Goal: Task Accomplishment & Management: Manage account settings

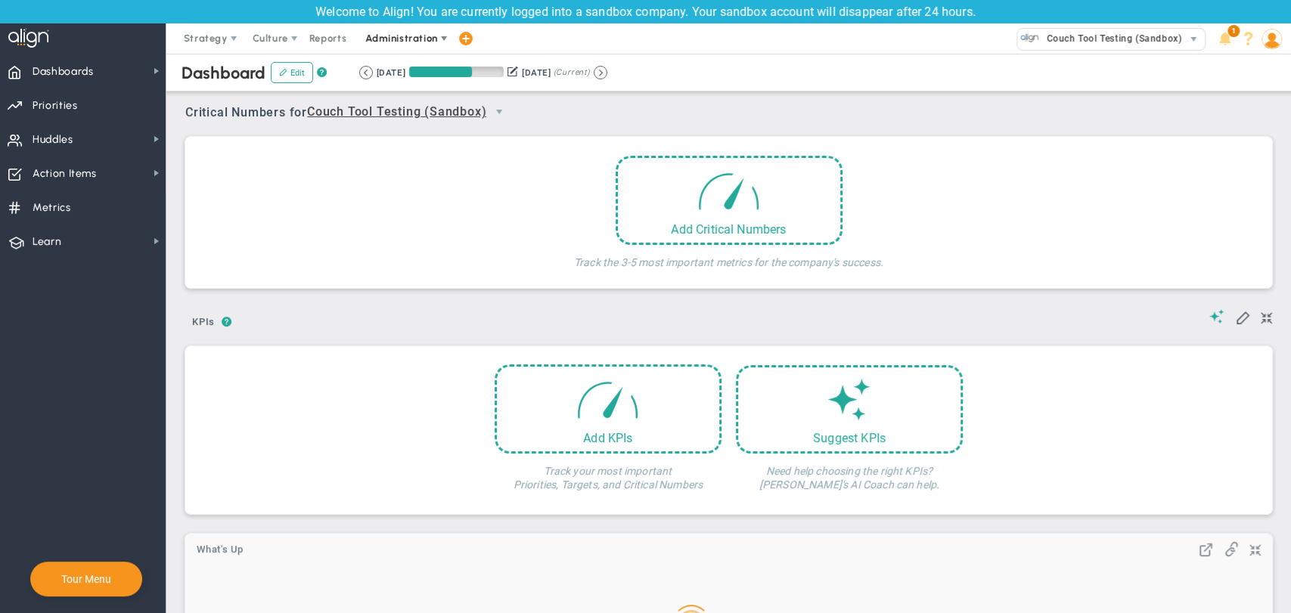
click at [446, 38] on span at bounding box center [444, 39] width 12 height 12
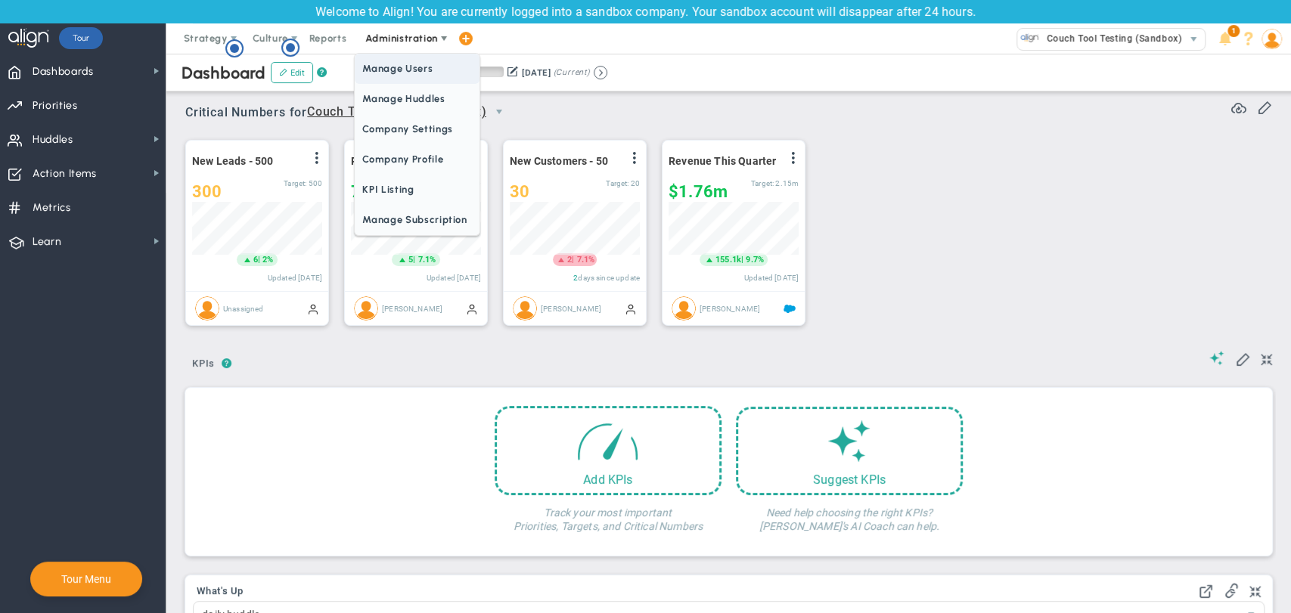
click at [442, 62] on span "Manage Users" at bounding box center [417, 69] width 124 height 30
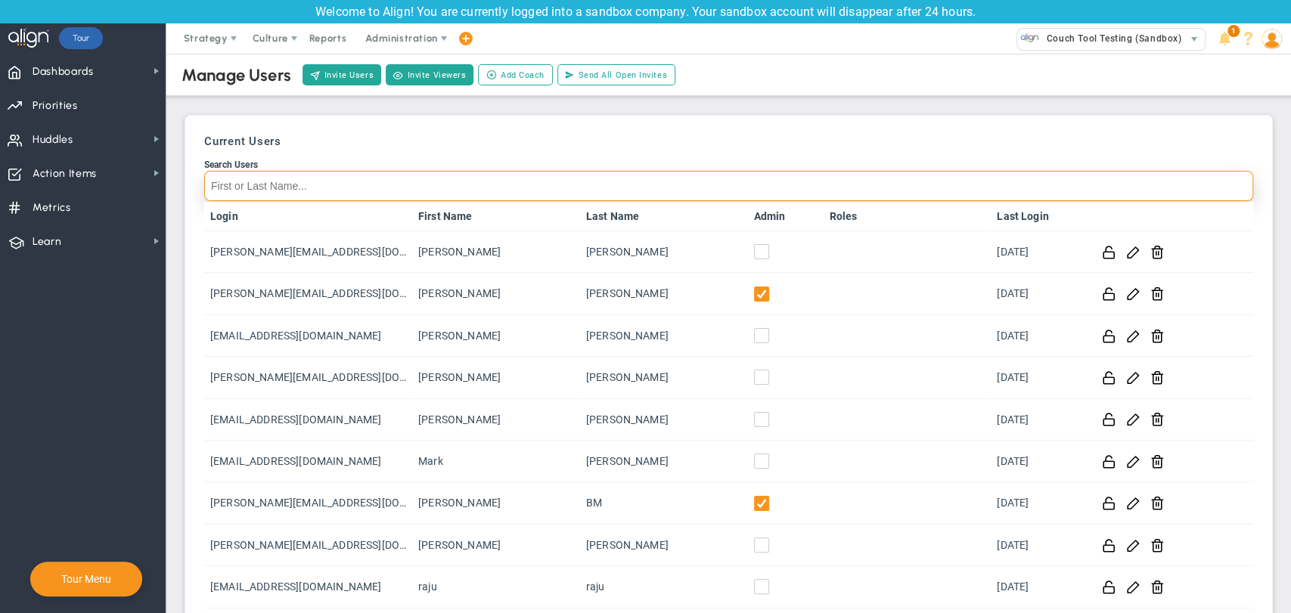
click at [360, 184] on input "Search Users" at bounding box center [728, 186] width 1049 height 30
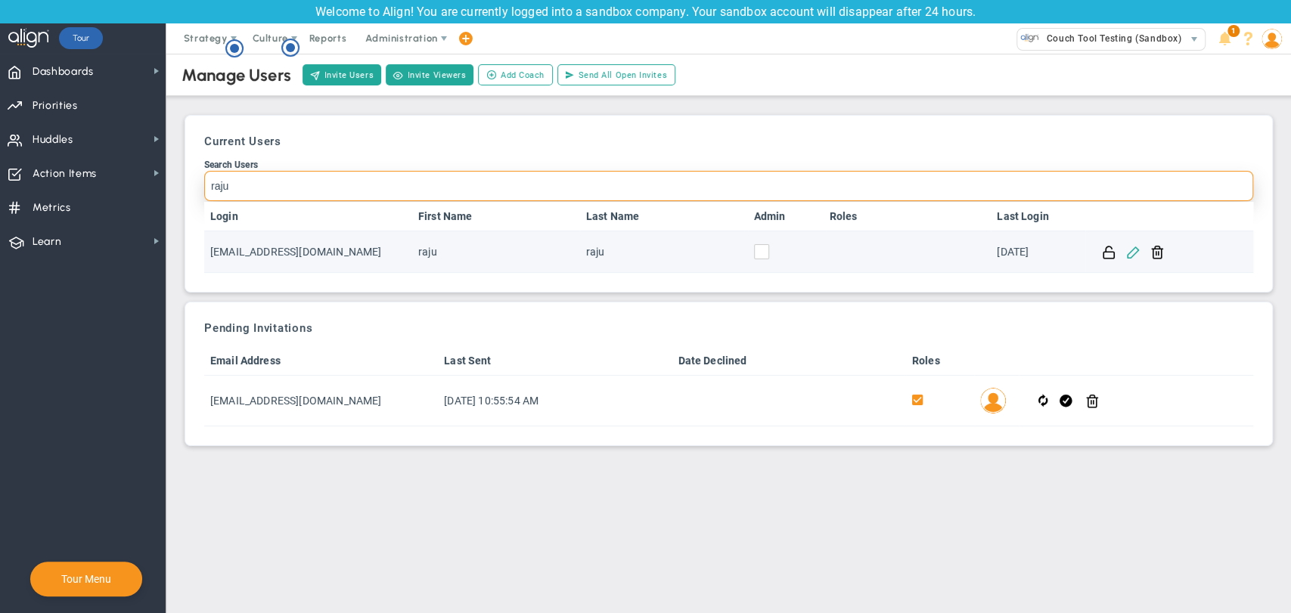
type input "raju"
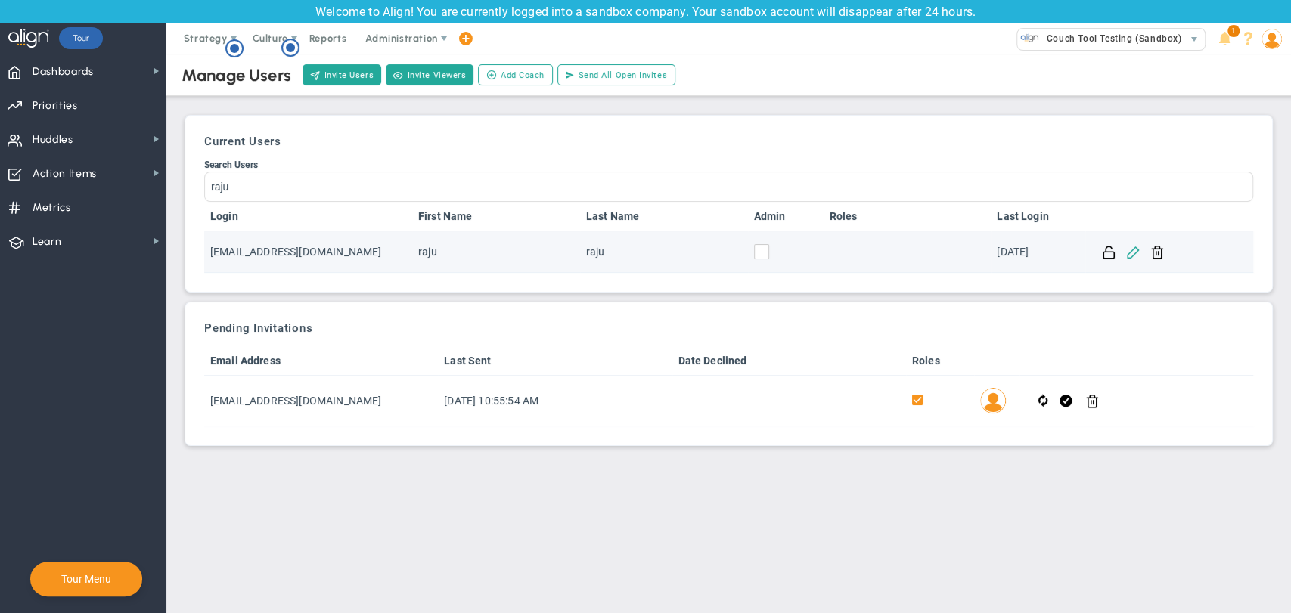
click at [1134, 249] on span at bounding box center [1133, 251] width 14 height 14
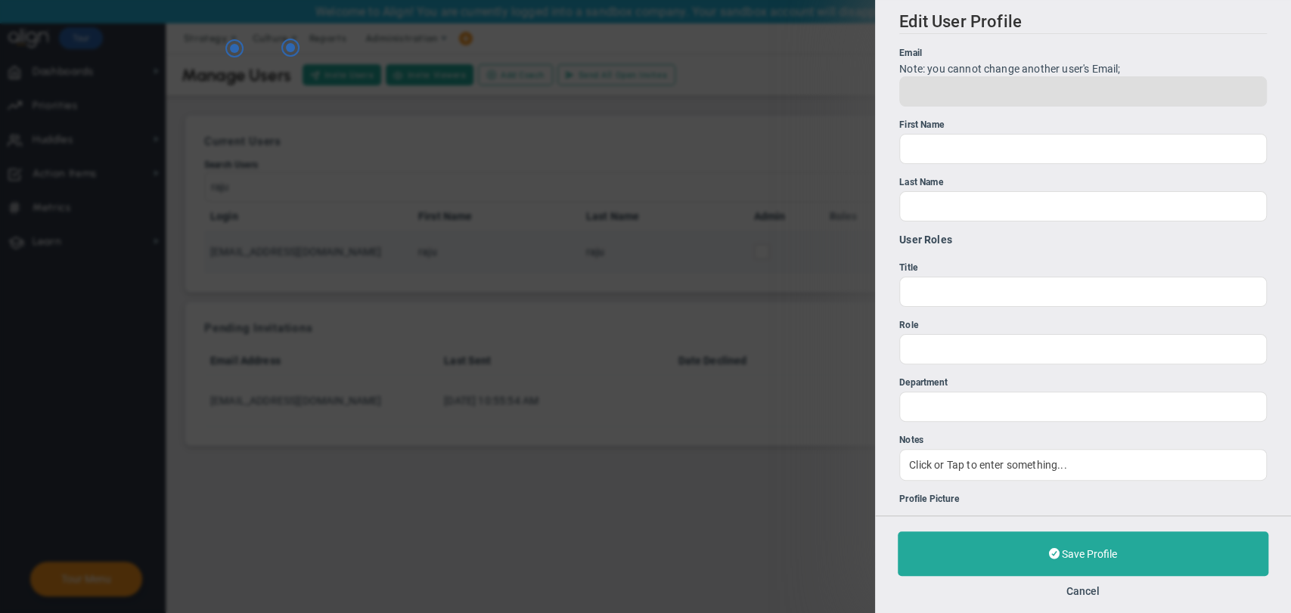
type input "[EMAIL_ADDRESS][DOMAIN_NAME]"
type input "raju"
type input "0"
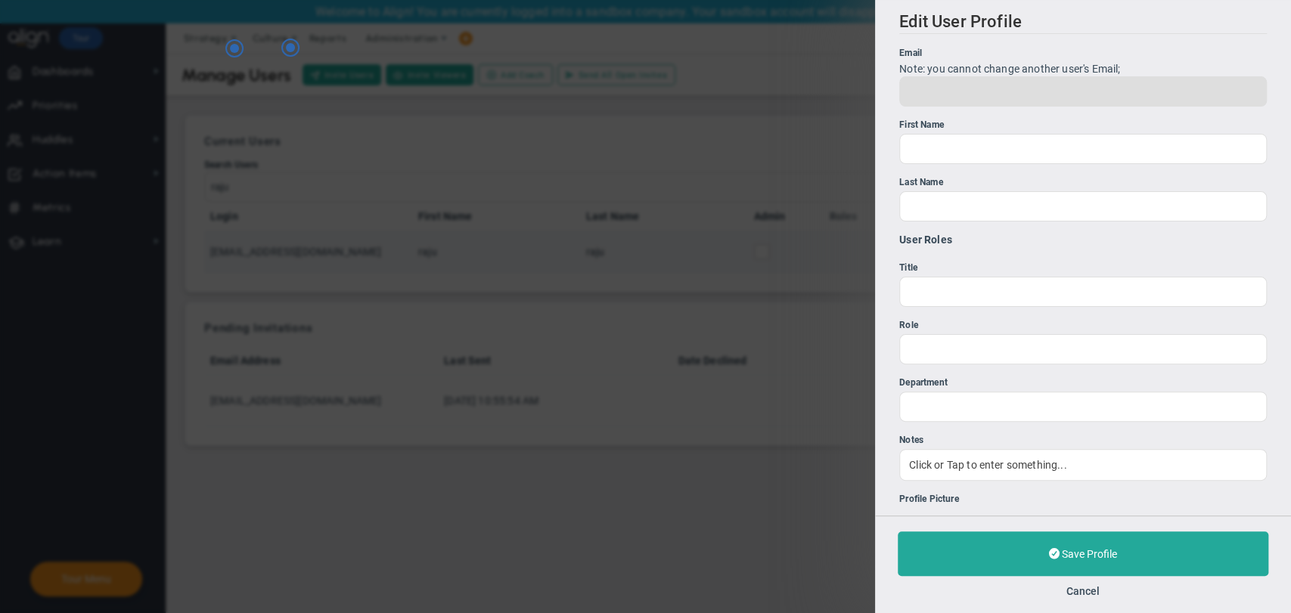
type input "0"
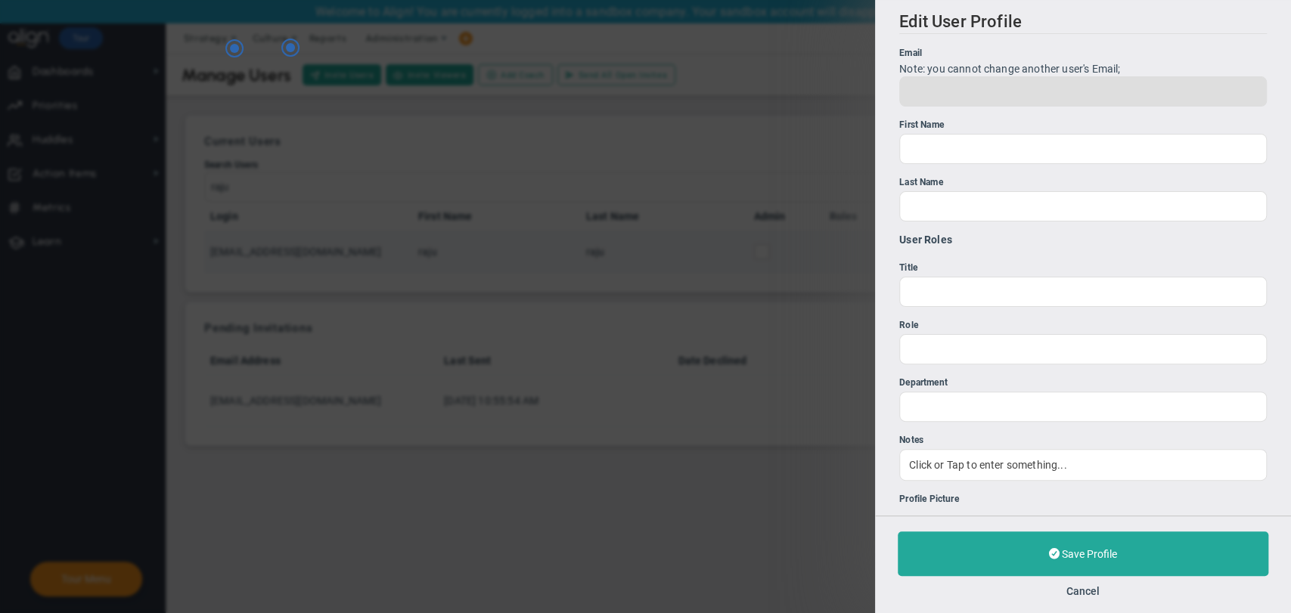
type input "0"
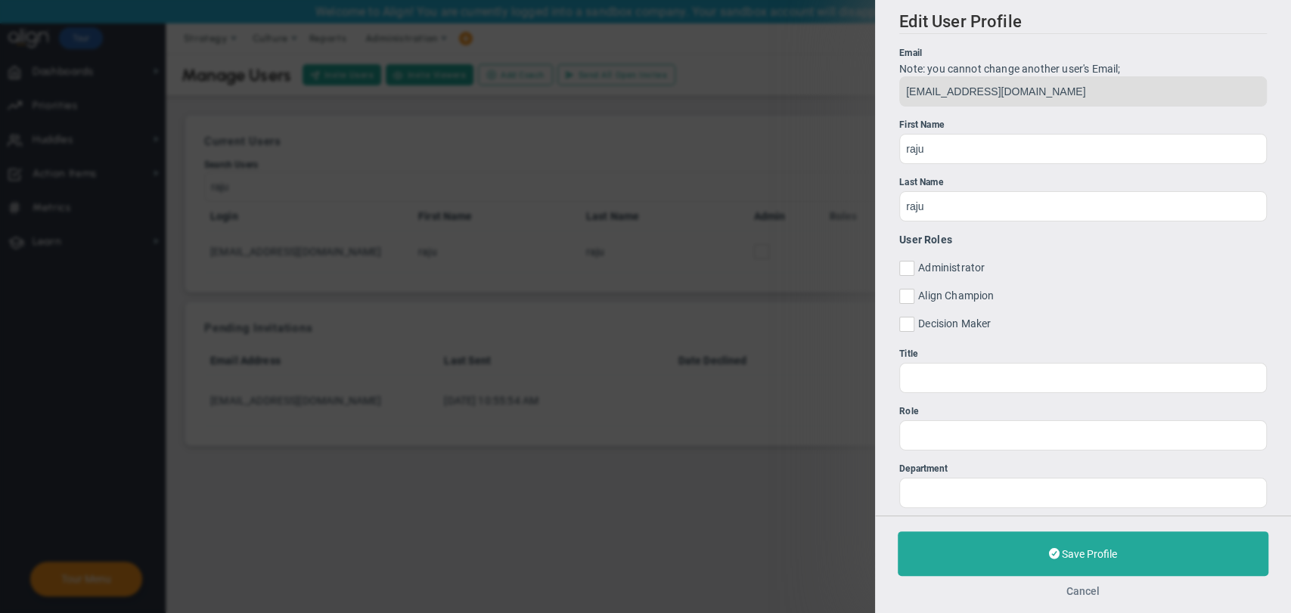
click at [1088, 595] on button "Cancel" at bounding box center [1082, 591] width 33 height 12
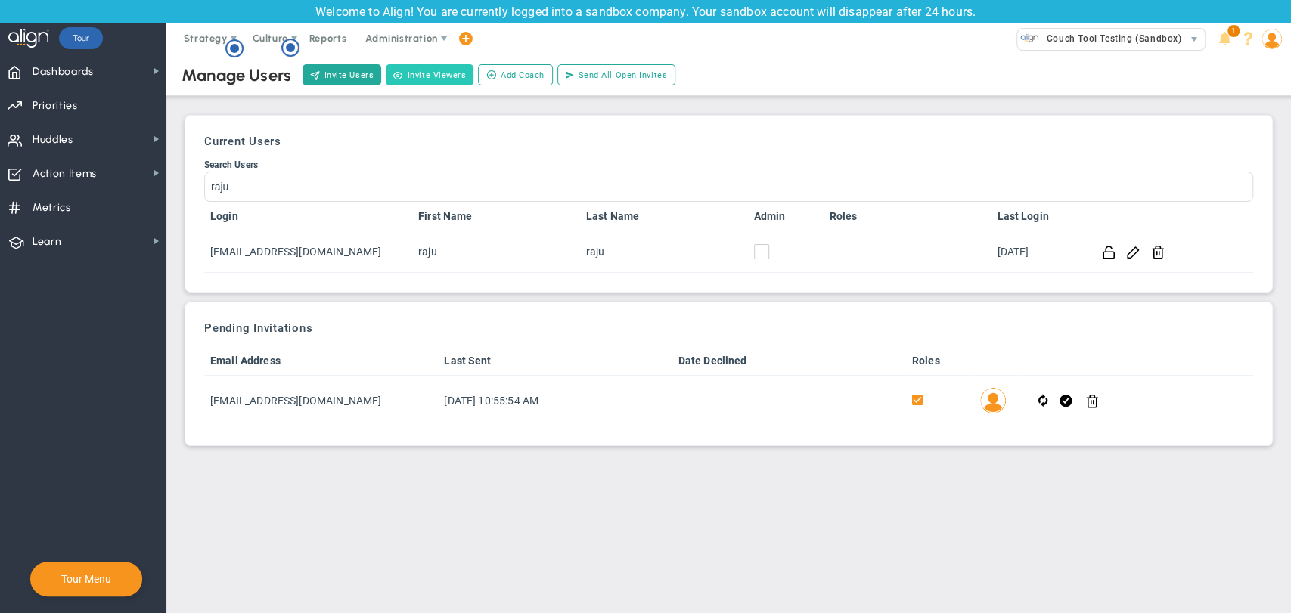
click at [422, 74] on button "Invite Viewers" at bounding box center [430, 74] width 88 height 21
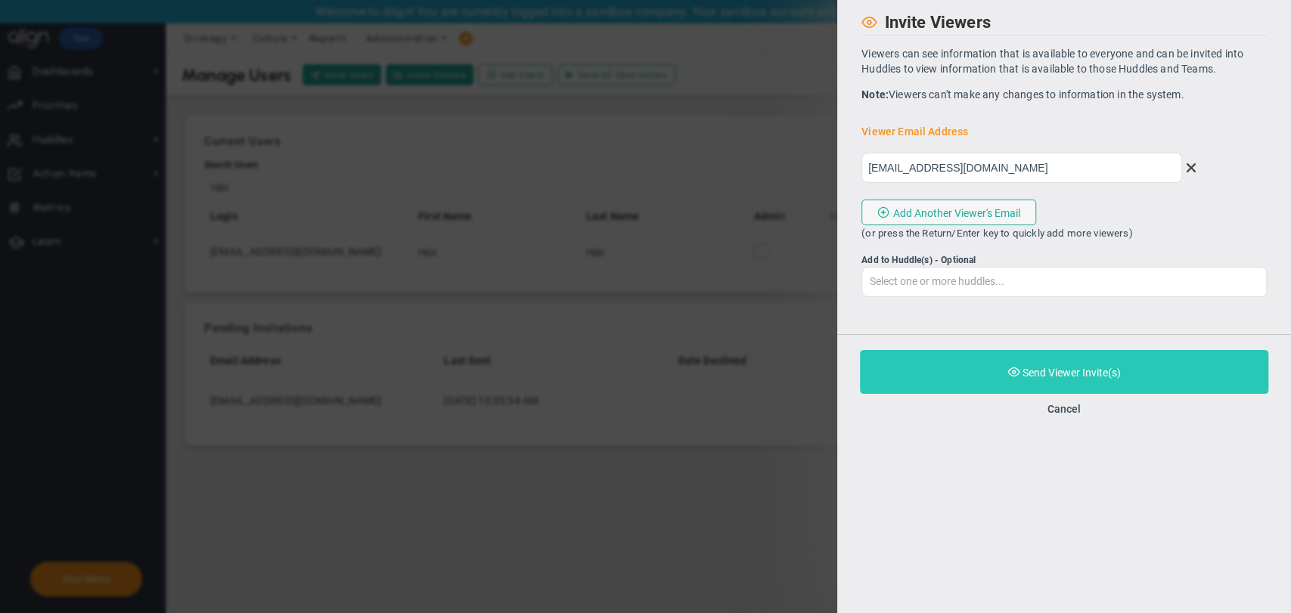
type input "[EMAIL_ADDRESS][DOMAIN_NAME]"
click at [1064, 370] on span "Purchase and Send Viewer Invite(s)" at bounding box center [1071, 373] width 98 height 12
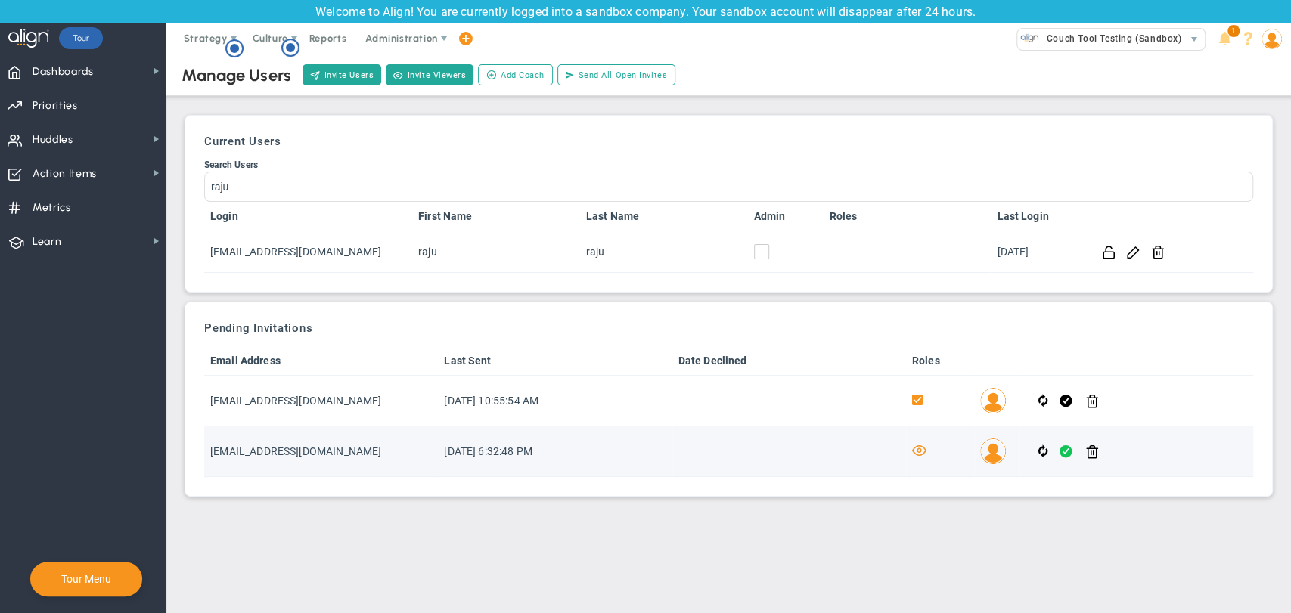
click at [1064, 451] on span at bounding box center [1065, 451] width 13 height 17
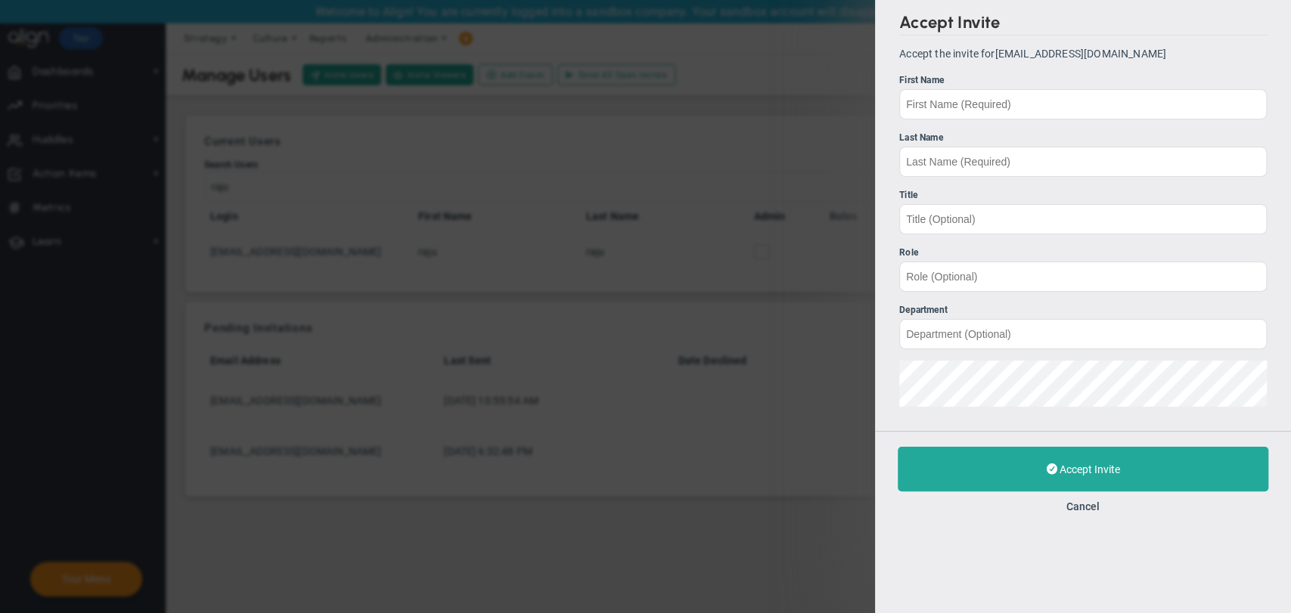
click at [871, 377] on div "Accept Invite Accept the invite for mohan@gmail.com First Name Last Name Title …" at bounding box center [645, 306] width 1291 height 613
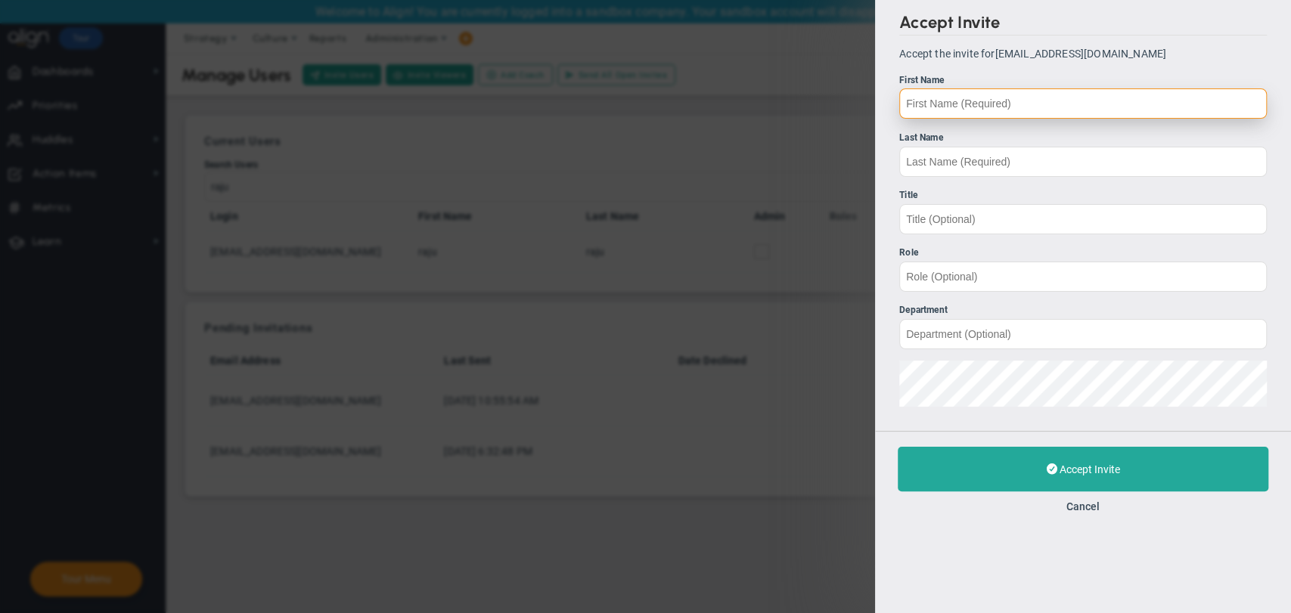
click at [958, 116] on input "First Name" at bounding box center [1082, 103] width 367 height 30
type input "mohan"
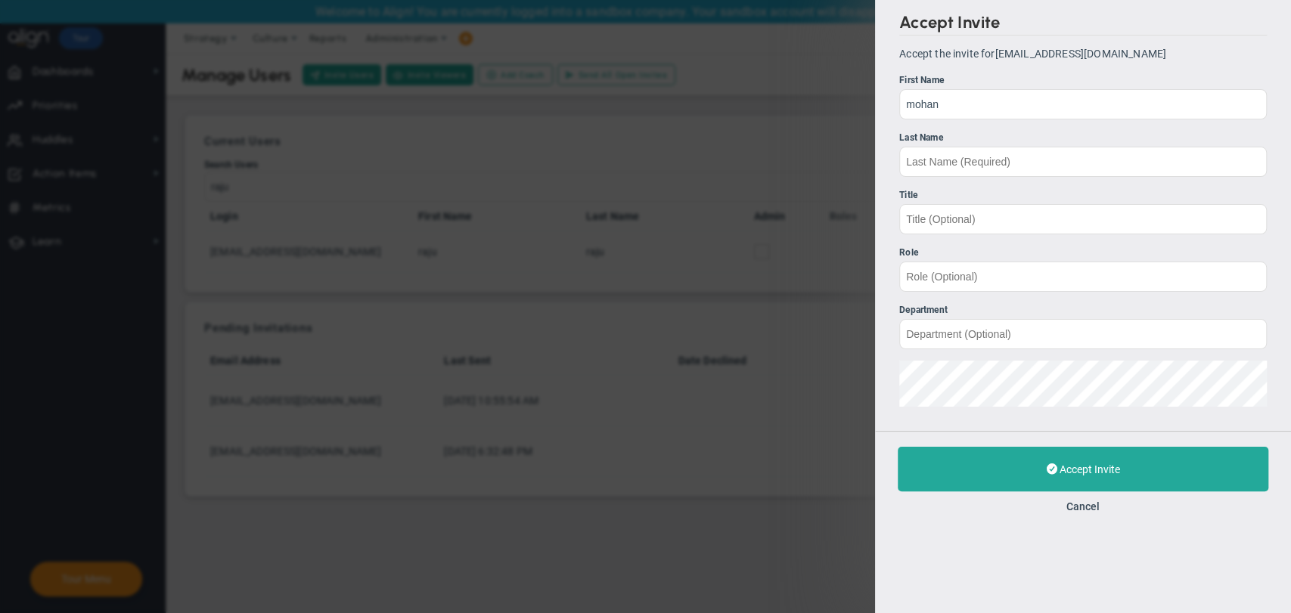
click at [969, 183] on ul "First Name mohan Last Name Title Role" at bounding box center [1082, 239] width 367 height 333
click at [980, 158] on input "Last Name" at bounding box center [1082, 161] width 367 height 30
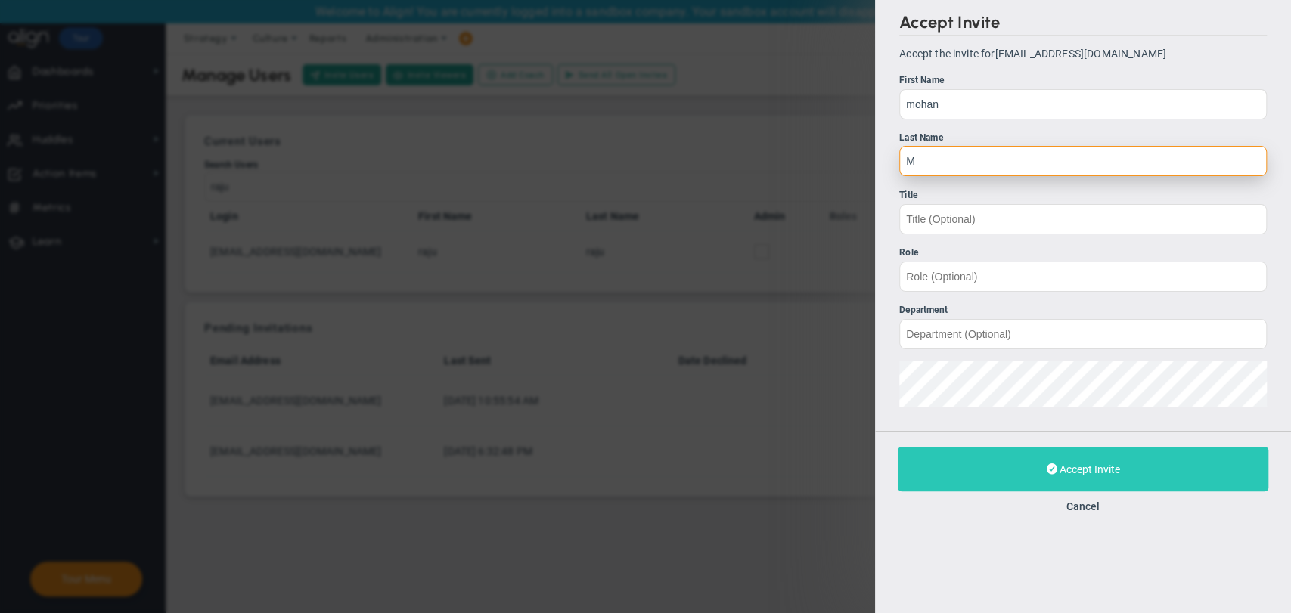
type input "M"
click at [1060, 475] on span "Accept Invite" at bounding box center [1089, 469] width 60 height 12
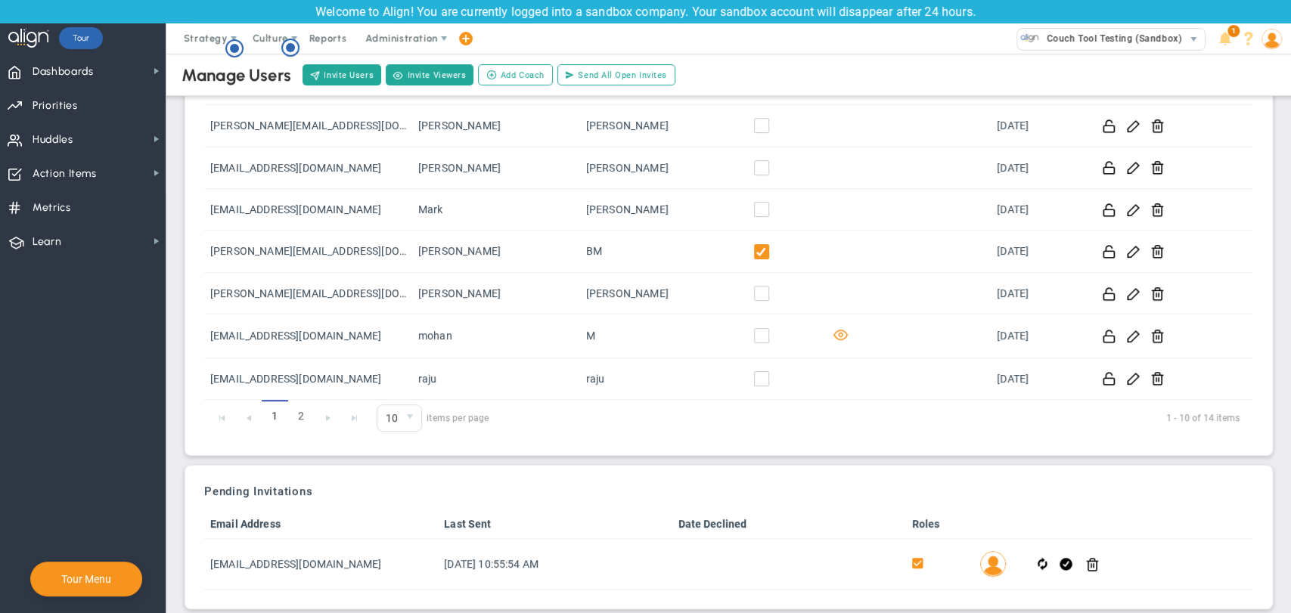
click at [1280, 41] on img at bounding box center [1271, 39] width 20 height 20
click at [1233, 188] on span "Sign Out" at bounding box center [1228, 190] width 122 height 30
